Goal: Task Accomplishment & Management: Complete application form

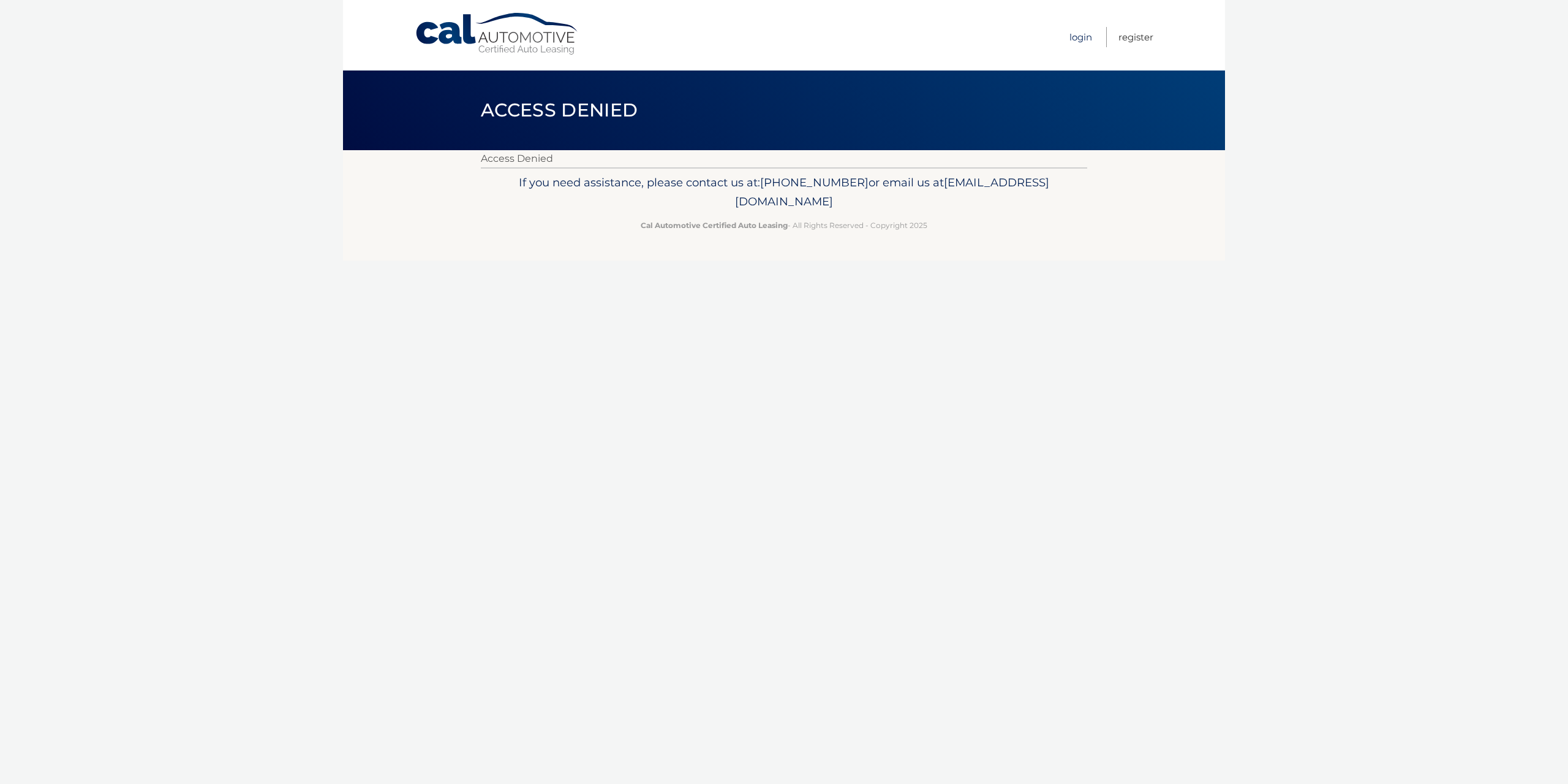
click at [1081, 36] on link "Login" at bounding box center [1080, 37] width 22 height 20
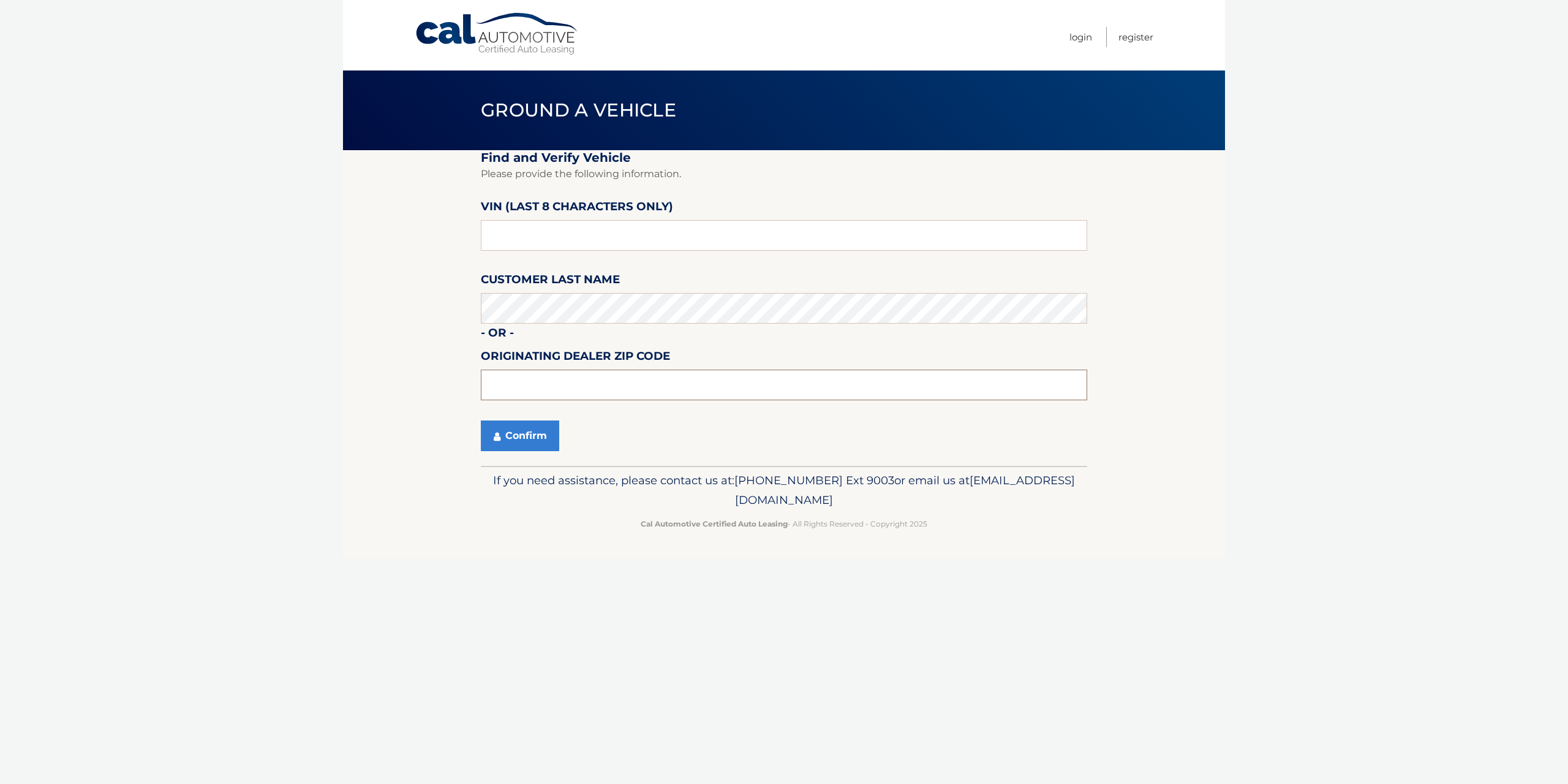
click at [512, 377] on input "text" at bounding box center [784, 385] width 607 height 31
type input "NY127"
click at [533, 435] on button "Confirm" at bounding box center [520, 436] width 78 height 31
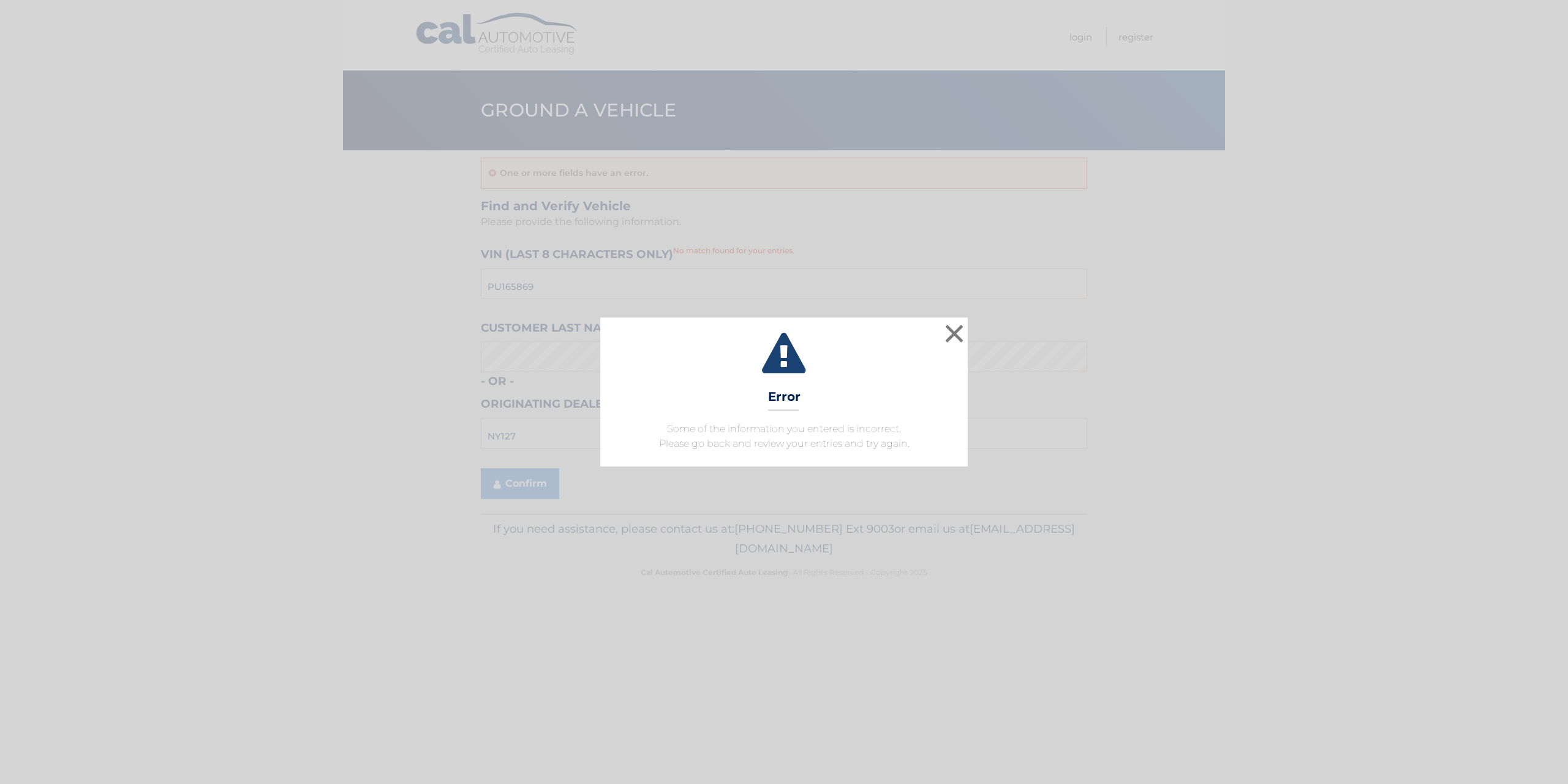
click at [968, 332] on div "× Error Some of the information you entered is incorrect. Please go back and re…" at bounding box center [784, 391] width 1558 height 148
